Goal: Check status

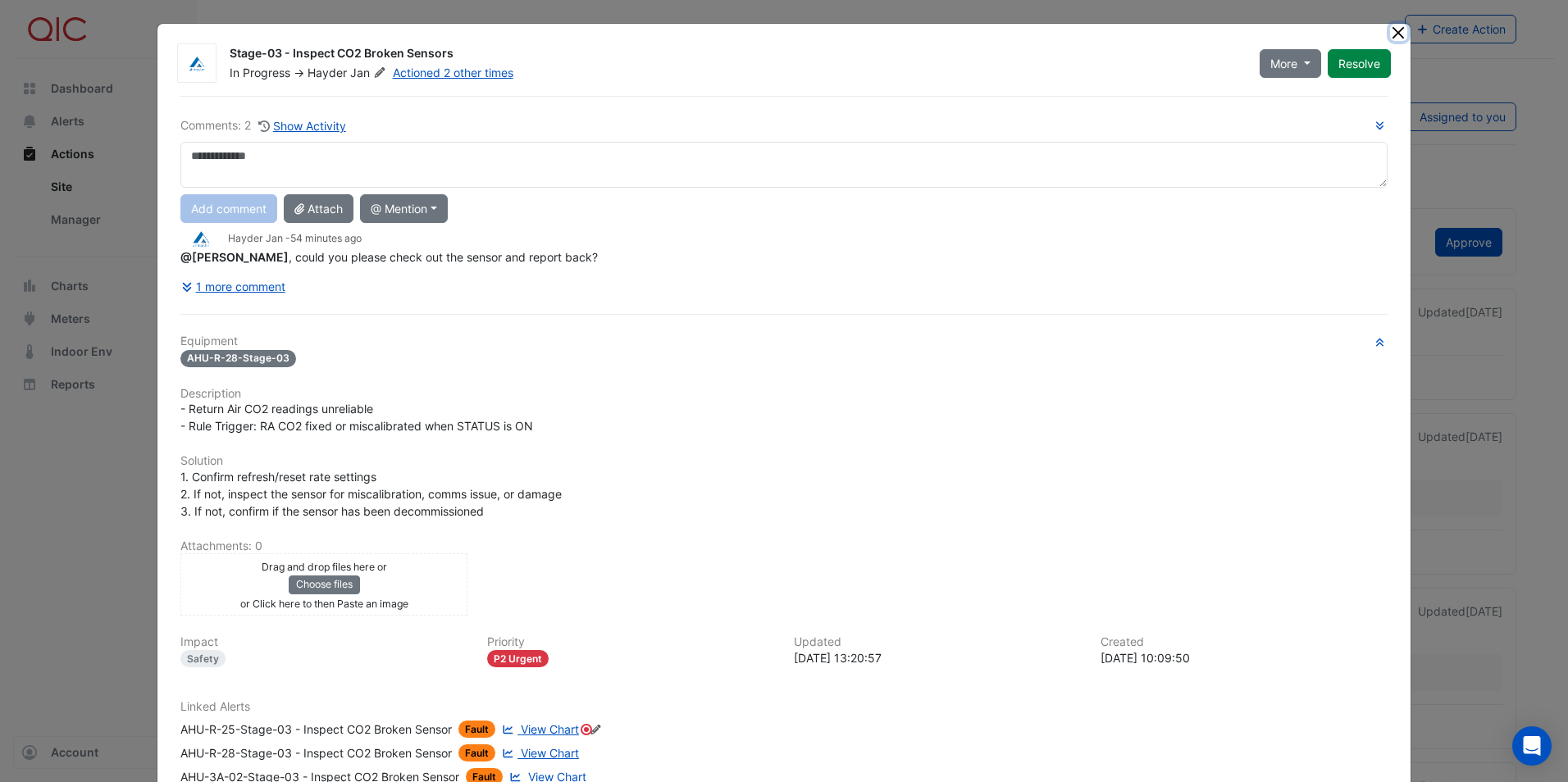
click at [1399, 34] on button "Close" at bounding box center [1399, 33] width 17 height 17
